Goal: Find specific page/section: Find specific page/section

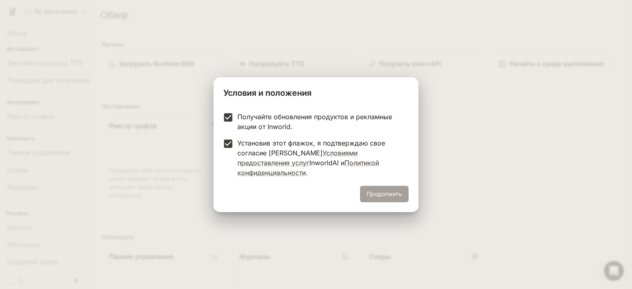
click at [383, 191] on font "Продолжить" at bounding box center [384, 194] width 35 height 7
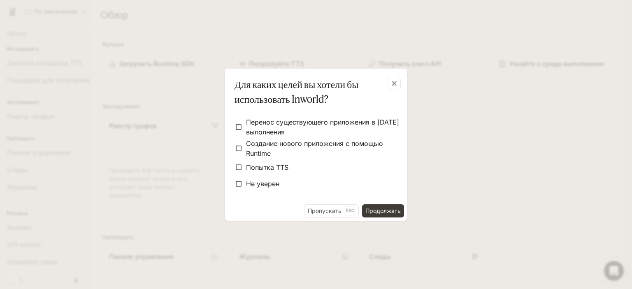
click at [374, 211] on font "Продолжать" at bounding box center [382, 210] width 35 height 7
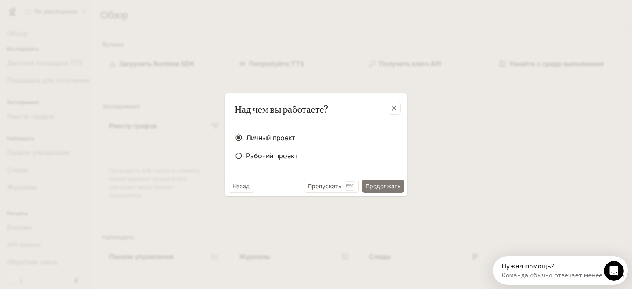
click at [377, 184] on font "Продолжать" at bounding box center [382, 186] width 35 height 7
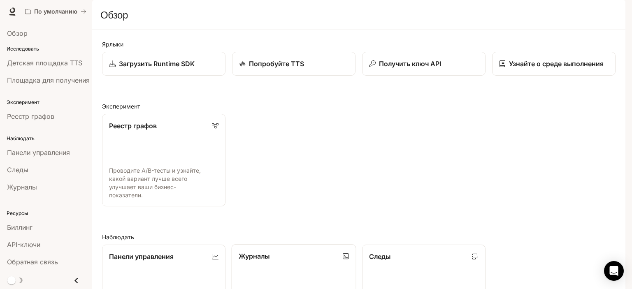
scroll to position [165, 0]
click at [147, 244] on link "Панели управления Просмотр и анализ показателей вашего рабочего пространства" at bounding box center [164, 290] width 125 height 93
